Goal: Transaction & Acquisition: Purchase product/service

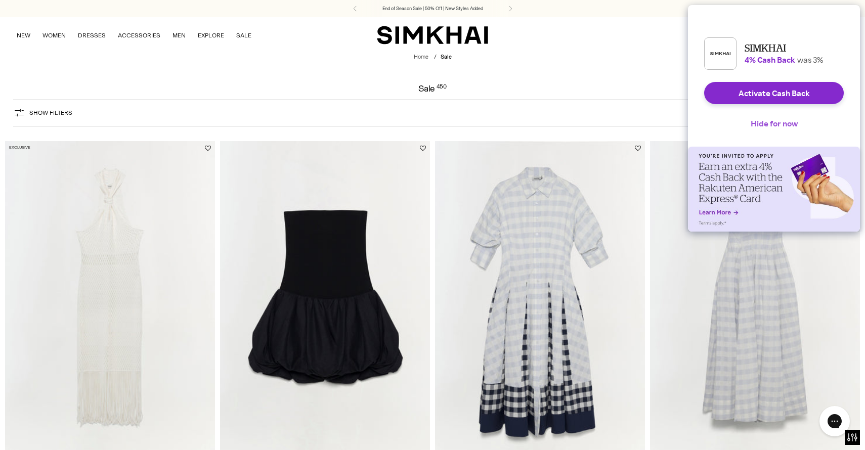
click at [772, 128] on button "Hide for now" at bounding box center [774, 123] width 63 height 22
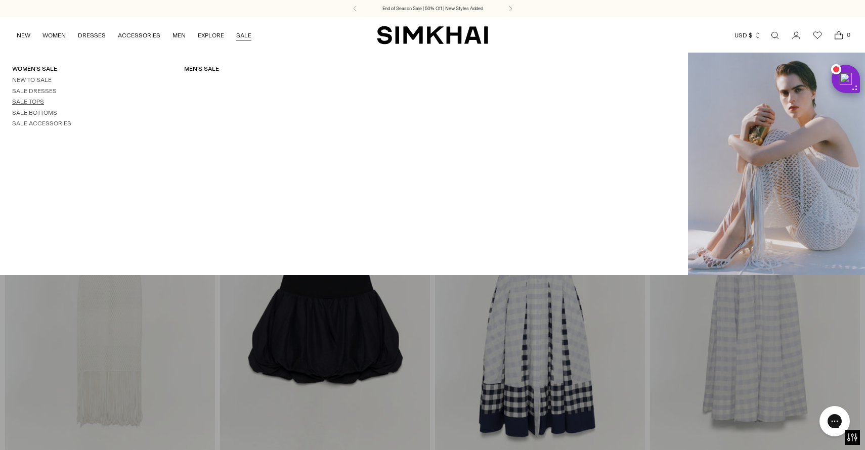
click at [32, 101] on link "Sale Tops" at bounding box center [28, 101] width 32 height 7
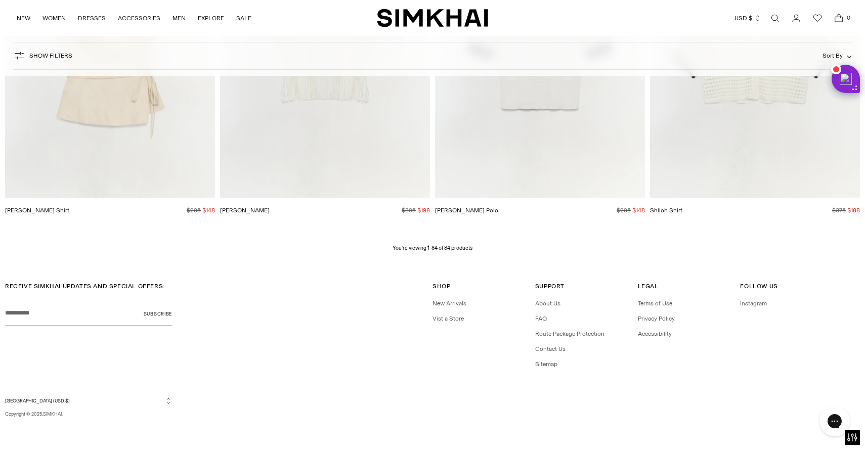
scroll to position [7558, 0]
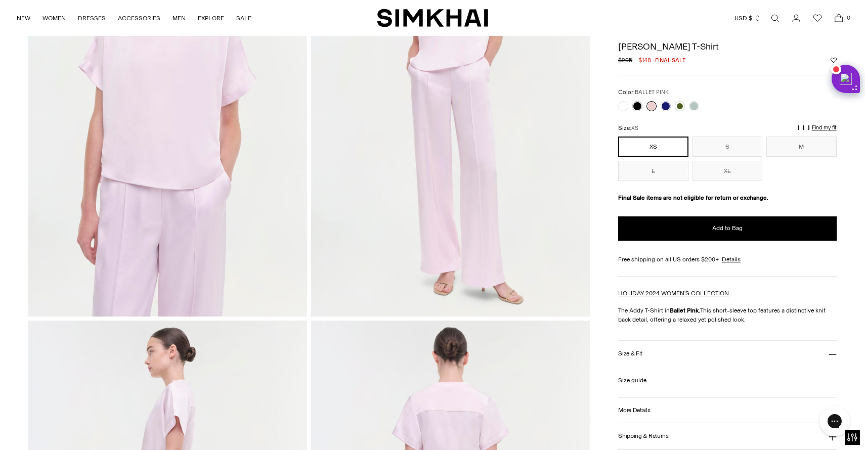
scroll to position [168, 0]
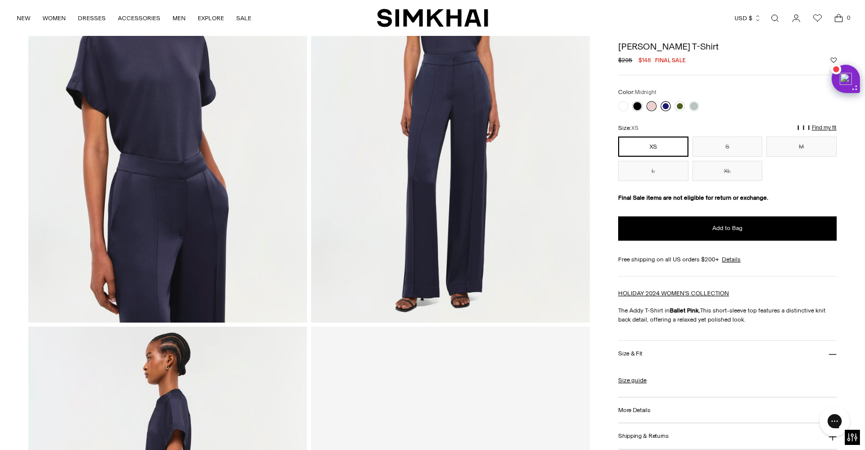
click at [665, 108] on link at bounding box center [666, 106] width 10 height 10
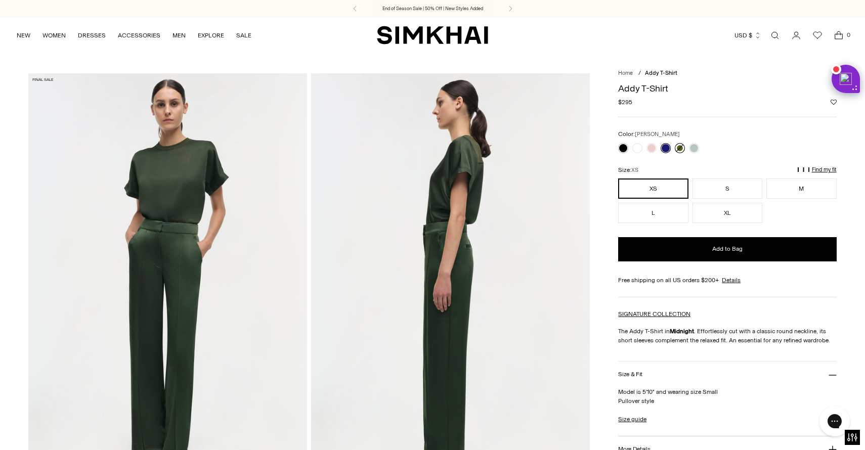
click at [678, 148] on link at bounding box center [680, 148] width 10 height 10
